Goal: Information Seeking & Learning: Learn about a topic

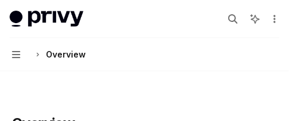
click at [249, 14] on icon at bounding box center [254, 19] width 11 height 11
type textarea "*"
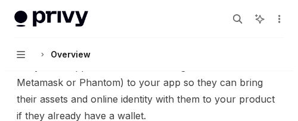
scroll to position [417, 0]
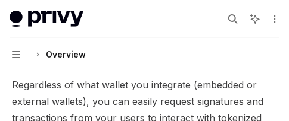
click at [127, 68] on button "Navigation Overview" at bounding box center [144, 54] width 289 height 33
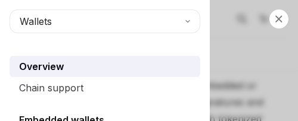
click at [110, 68] on div "Overview" at bounding box center [106, 67] width 174 height 14
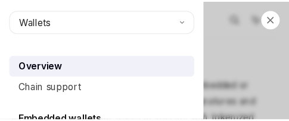
scroll to position [0, 0]
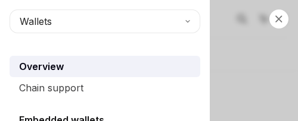
click at [81, 68] on div "Overview" at bounding box center [106, 67] width 174 height 14
click at [257, 21] on div "Close navigation Wallets Overview Chain support Embedded wallets Create a walle…" at bounding box center [149, 60] width 298 height 121
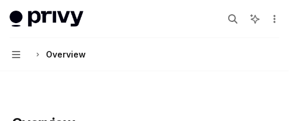
click at [249, 14] on icon at bounding box center [254, 19] width 11 height 11
type textarea "*"
